Goal: Task Accomplishment & Management: Use online tool/utility

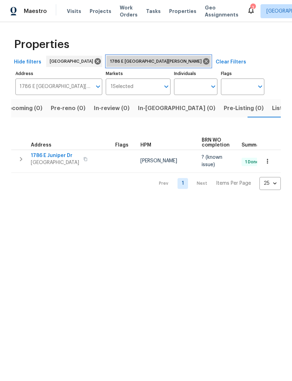
click at [203, 60] on icon at bounding box center [206, 61] width 6 height 6
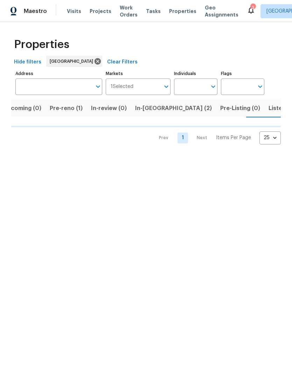
scroll to position [0, 12]
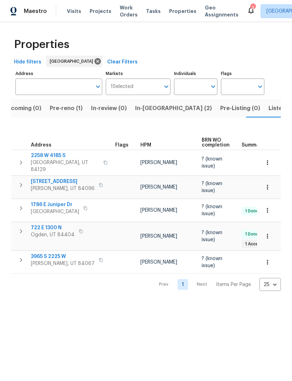
click at [56, 86] on input "Address" at bounding box center [53, 86] width 76 height 16
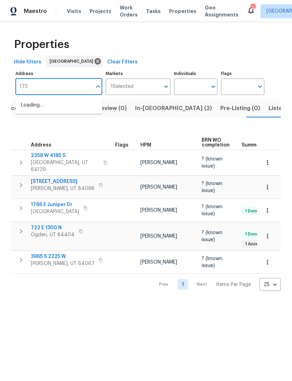
type input "1735"
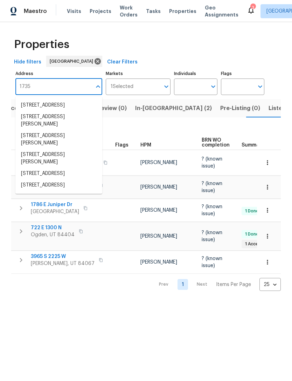
click at [63, 104] on li "[STREET_ADDRESS]" at bounding box center [58, 106] width 87 height 12
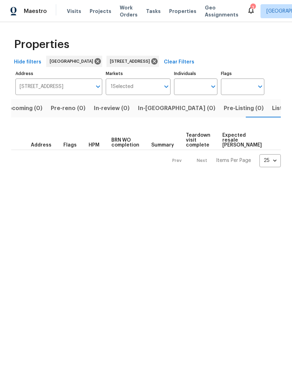
scroll to position [0, 11]
click at [272, 112] on span "Listed (1)" at bounding box center [284, 108] width 25 height 10
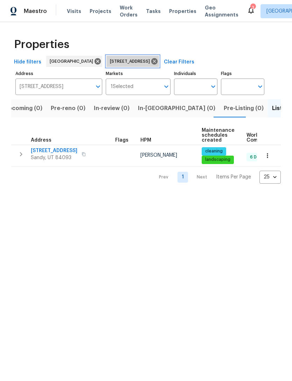
click at [158, 63] on icon at bounding box center [154, 61] width 6 height 6
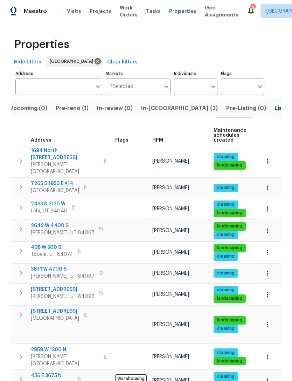
scroll to position [6, 0]
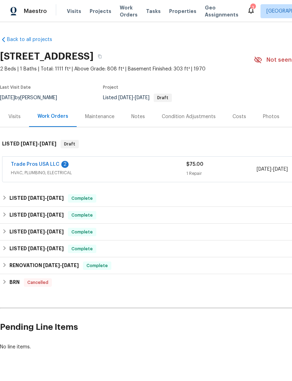
click at [267, 116] on div "Photos" at bounding box center [271, 116] width 16 height 7
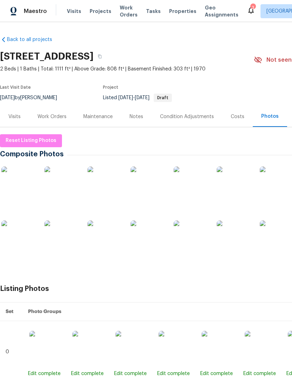
click at [55, 116] on div "Work Orders" at bounding box center [51, 116] width 29 height 7
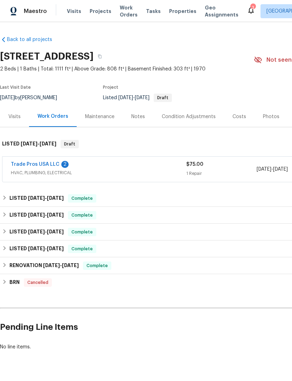
click at [44, 164] on link "Trade Pros USA LLC" at bounding box center [35, 164] width 49 height 5
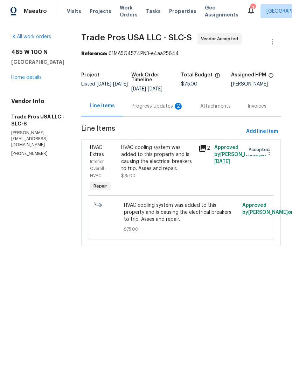
click at [175, 107] on div "2" at bounding box center [178, 106] width 7 height 7
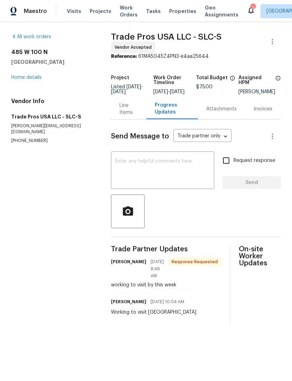
click at [142, 170] on textarea at bounding box center [162, 171] width 95 height 25
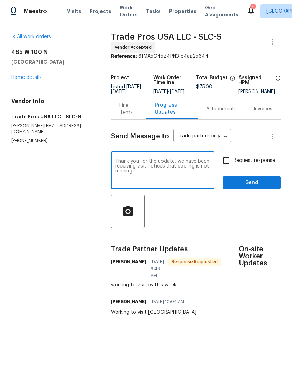
type textarea "Thank you for the update, we have been receiving visit notices that cooling is …"
click at [228, 164] on input "Request response" at bounding box center [226, 160] width 15 height 15
checkbox input "true"
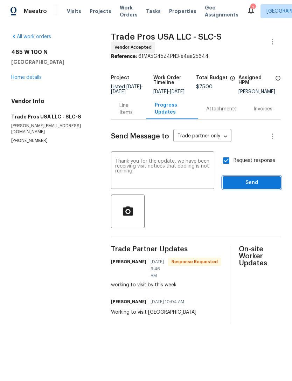
click at [250, 187] on span "Send" at bounding box center [251, 182] width 47 height 9
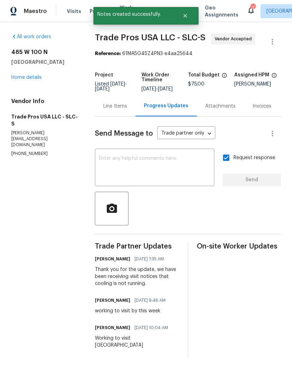
click at [29, 75] on link "Home details" at bounding box center [26, 77] width 30 height 5
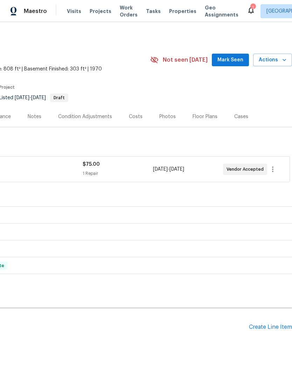
scroll to position [0, 104]
click at [227, 59] on span "Mark Seen" at bounding box center [231, 60] width 26 height 9
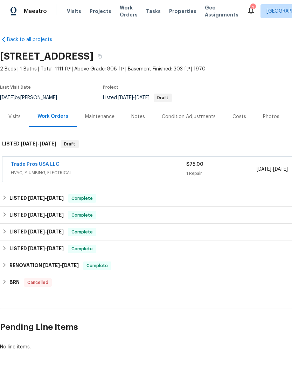
scroll to position [0, 0]
click at [51, 114] on div "Work Orders" at bounding box center [52, 116] width 31 height 7
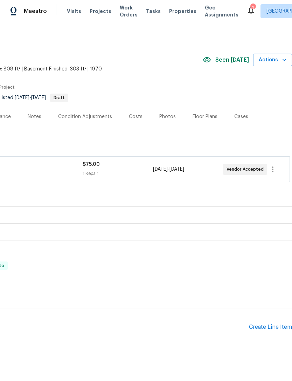
scroll to position [0, 104]
click at [268, 325] on div "Create Line Item" at bounding box center [270, 327] width 43 height 7
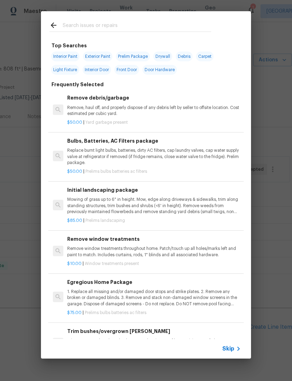
click at [234, 347] on icon at bounding box center [238, 348] width 8 height 8
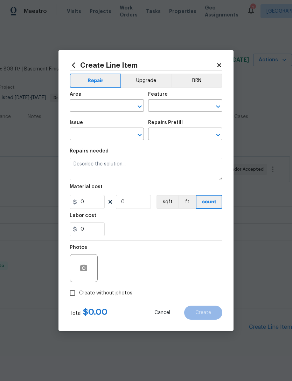
click at [98, 102] on input "text" at bounding box center [97, 106] width 55 height 11
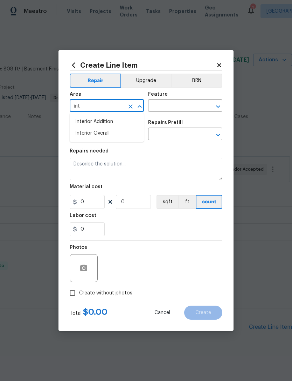
click at [107, 132] on li "Interior Overall" at bounding box center [107, 134] width 74 height 12
type input "Interior Overall"
click at [177, 104] on input "text" at bounding box center [175, 106] width 55 height 11
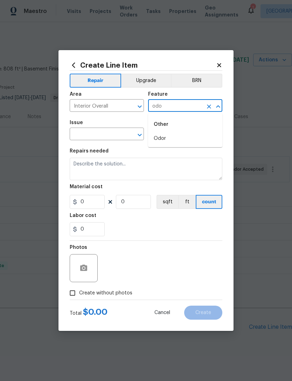
click at [172, 137] on li "Odor" at bounding box center [185, 139] width 74 height 12
type input "Odor"
click at [108, 135] on input "text" at bounding box center [97, 134] width 55 height 11
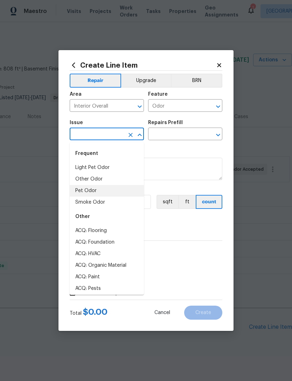
click at [89, 191] on li "Pet Odor" at bounding box center [107, 191] width 74 height 12
type input "Pet Odor"
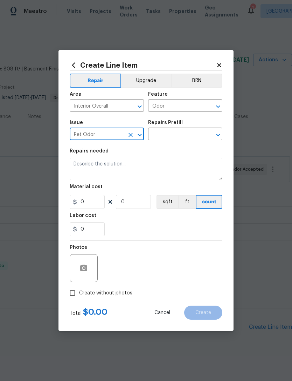
click at [188, 132] on input "text" at bounding box center [175, 134] width 55 height 11
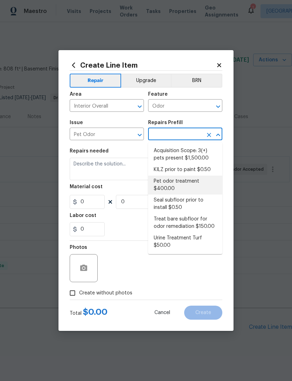
click at [177, 184] on li "Pet odor treatment $400.00" at bounding box center [185, 185] width 74 height 19
type input "Pet odor treatment $400.00"
type textarea "Complete a chlorine dioxide odor treatment for the home due to heavy odor. This…"
type input "1"
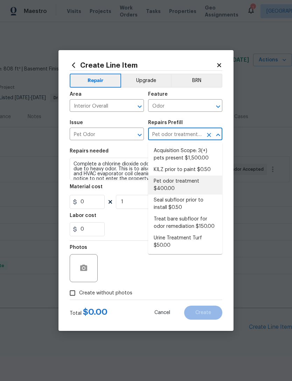
type input "400"
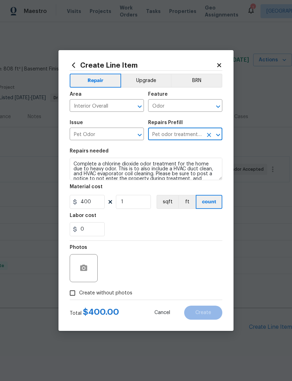
click at [210, 131] on button "Clear" at bounding box center [209, 135] width 10 height 10
click at [188, 135] on input "text" at bounding box center [175, 134] width 55 height 11
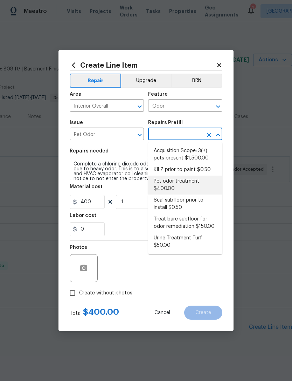
click at [183, 222] on li "Treat bare subfloor for odor remediation $150.00" at bounding box center [185, 222] width 74 height 19
type input "Treat bare subfloor for odor remediation $150.00"
type textarea "Treat bare subfloor for odor remediation prior to carpet installation."
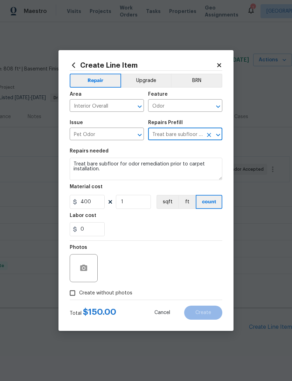
type input "150"
click at [208, 134] on icon "Clear" at bounding box center [209, 135] width 4 height 4
click at [187, 130] on input "text" at bounding box center [175, 134] width 55 height 11
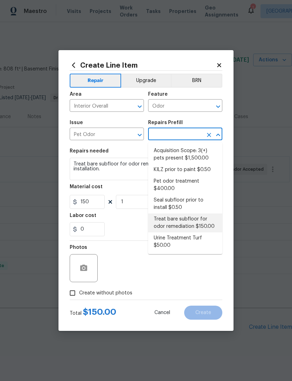
click at [182, 221] on li "Treat bare subfloor for odor remediation $150.00" at bounding box center [185, 222] width 74 height 19
type input "Treat bare subfloor for odor remediation $150.00"
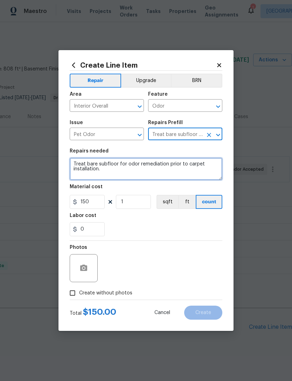
click at [105, 172] on textarea "Treat bare subfloor for odor remediation prior to carpet installation." at bounding box center [146, 169] width 153 height 22
click at [88, 165] on textarea "Treat bare subfloor for odor remediation" at bounding box center [146, 169] width 153 height 22
click at [201, 166] on textarea "Treat basement bare subfloor for odor remediation" at bounding box center [146, 169] width 153 height 22
type textarea "Treat basement bare subfloor for odor remediation in utility room and closet ti…"
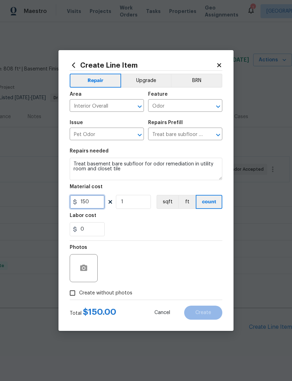
click at [95, 200] on input "150" at bounding box center [87, 202] width 35 height 14
type input "220"
click at [141, 230] on div "0" at bounding box center [146, 229] width 153 height 14
click at [74, 295] on input "Create without photos" at bounding box center [72, 292] width 13 height 13
checkbox input "true"
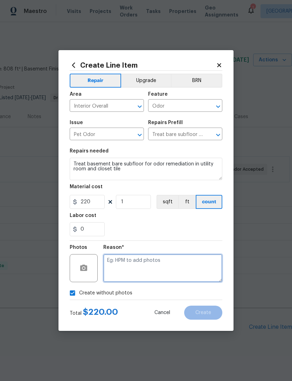
click at [124, 267] on textarea at bounding box center [162, 268] width 119 height 28
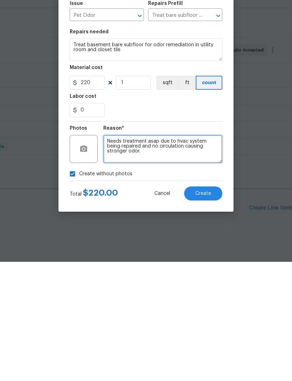
type textarea "Needs treatment asap due to hvac system being repaired and no circulation causi…"
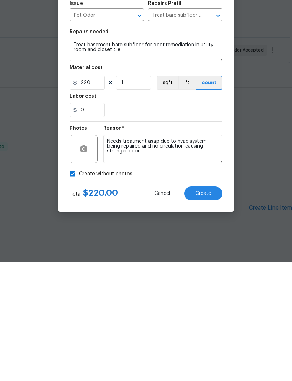
click at [202, 306] on button "Create" at bounding box center [203, 313] width 38 height 14
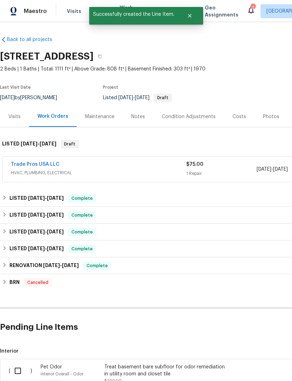
scroll to position [0, 0]
click at [17, 363] on input "checkbox" at bounding box center [21, 370] width 20 height 15
checkbox input "true"
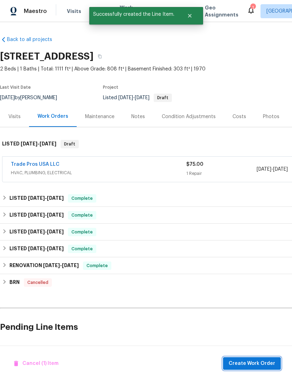
click at [244, 360] on span "Create Work Order" at bounding box center [252, 363] width 47 height 9
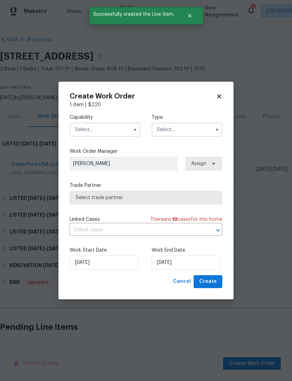
click at [101, 132] on input "text" at bounding box center [105, 130] width 71 height 14
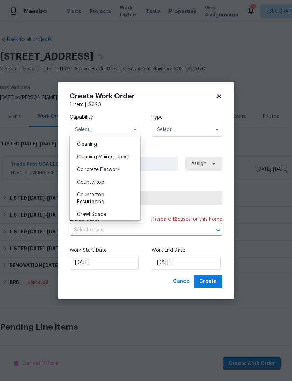
scroll to position [100, 0]
click at [94, 149] on div "Cleaning" at bounding box center [104, 145] width 67 height 13
type input "Cleaning"
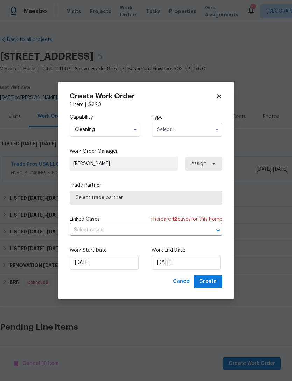
click at [187, 134] on input "text" at bounding box center [187, 130] width 71 height 14
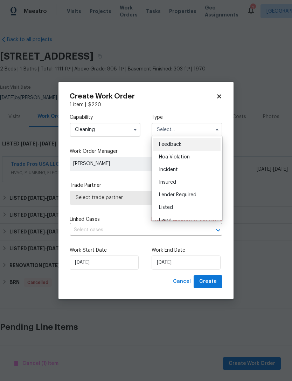
click at [173, 208] on div "Listed" at bounding box center [186, 207] width 67 height 13
type input "Listed"
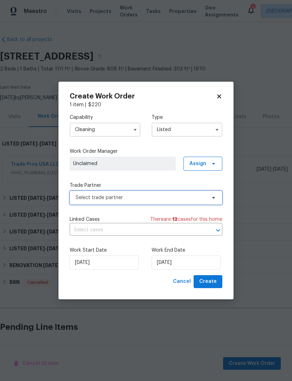
click at [102, 197] on span "Select trade partner" at bounding box center [141, 197] width 131 height 7
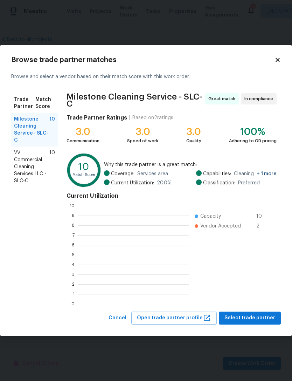
scroll to position [98, 111]
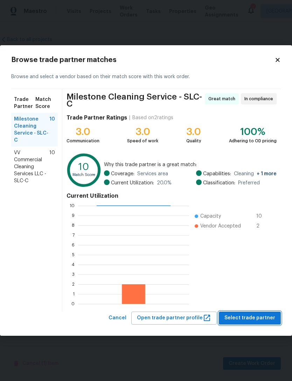
click at [247, 315] on span "Select trade partner" at bounding box center [250, 318] width 51 height 9
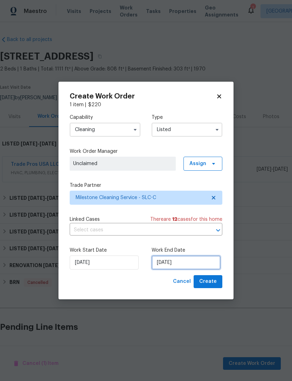
click at [171, 263] on input "9/25/2025" at bounding box center [186, 262] width 69 height 14
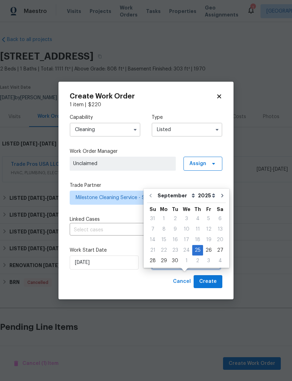
scroll to position [22, 0]
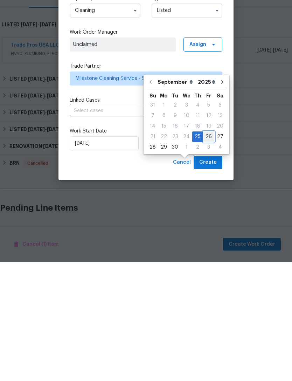
click at [208, 251] on div "26" at bounding box center [208, 256] width 11 height 10
type input "9/26/2025"
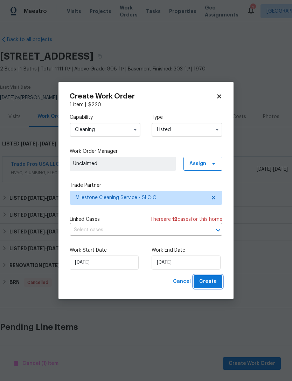
click at [212, 280] on span "Create" at bounding box center [208, 281] width 18 height 9
checkbox input "false"
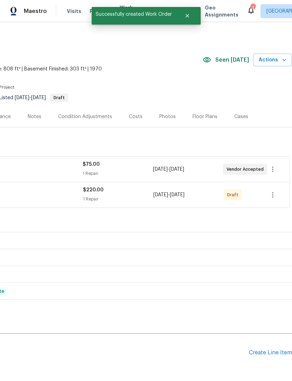
scroll to position [0, 104]
click at [274, 191] on icon "button" at bounding box center [273, 195] width 8 height 8
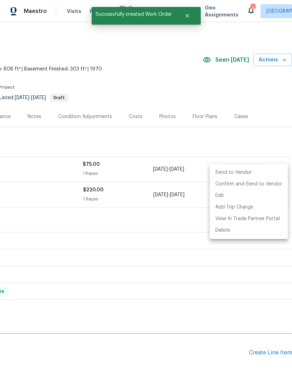
click at [244, 171] on li "Send to Vendor" at bounding box center [249, 173] width 78 height 12
